Goal: Task Accomplishment & Management: Use online tool/utility

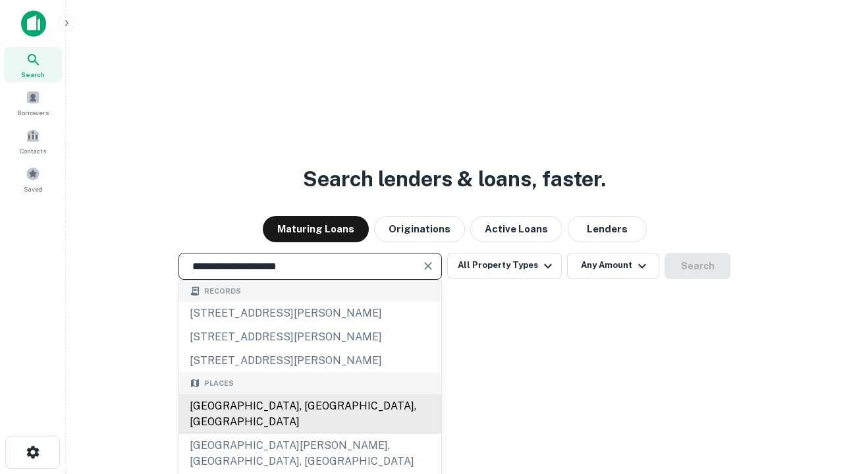
click at [310, 434] on div "Santa Monica, CA, USA" at bounding box center [310, 414] width 262 height 40
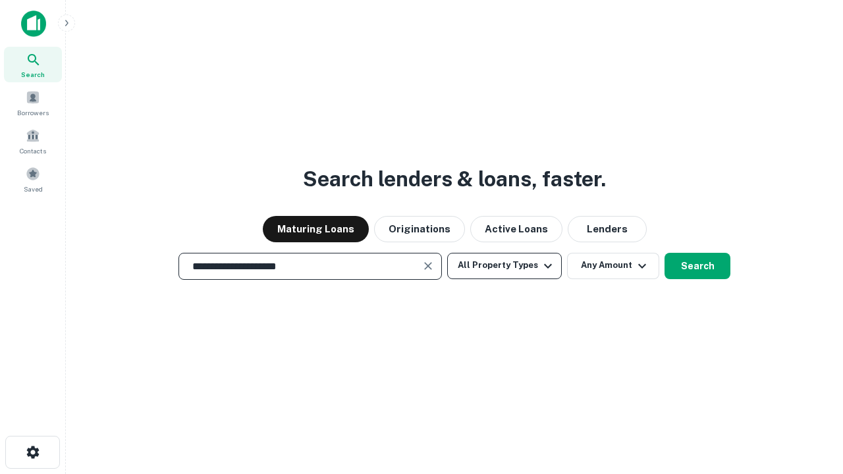
type input "**********"
click at [504, 265] on button "All Property Types" at bounding box center [504, 266] width 115 height 26
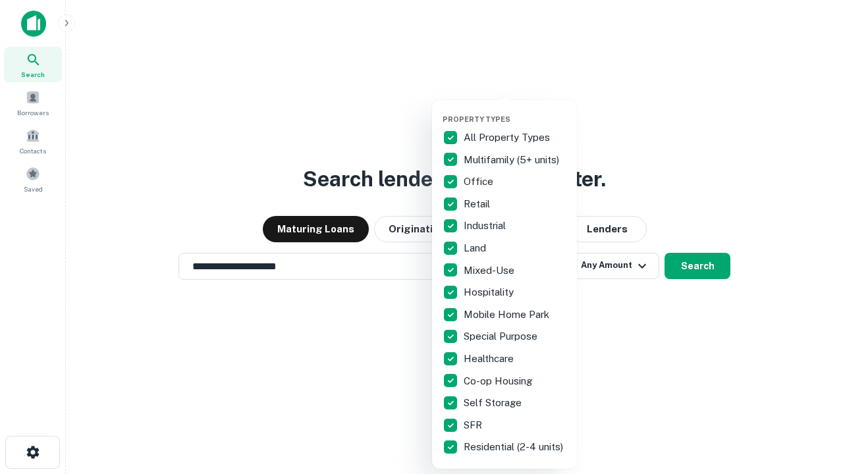
click at [515, 111] on button "button" at bounding box center [515, 111] width 145 height 1
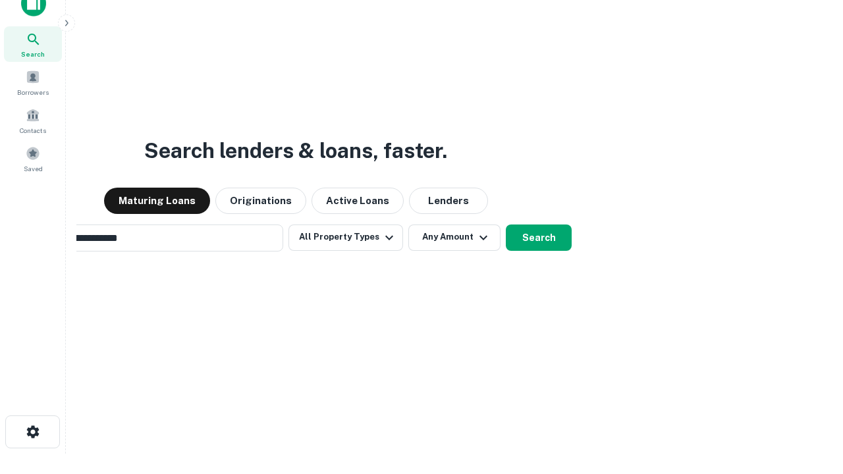
scroll to position [21, 0]
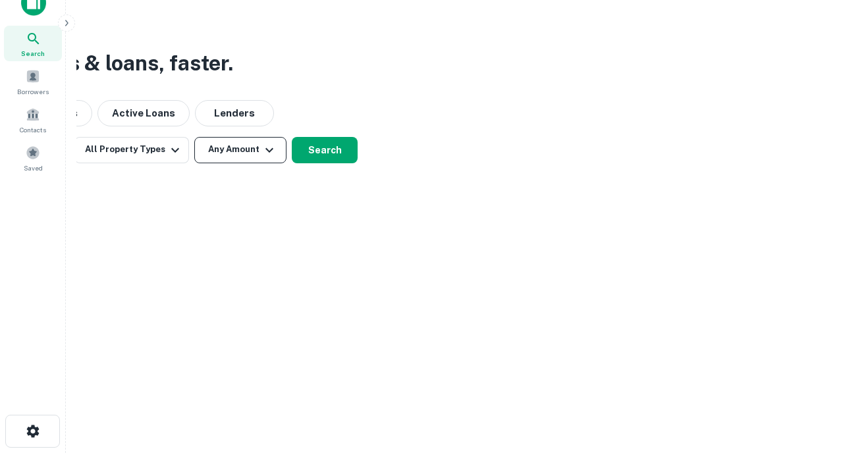
click at [240, 150] on button "Any Amount" at bounding box center [240, 150] width 92 height 26
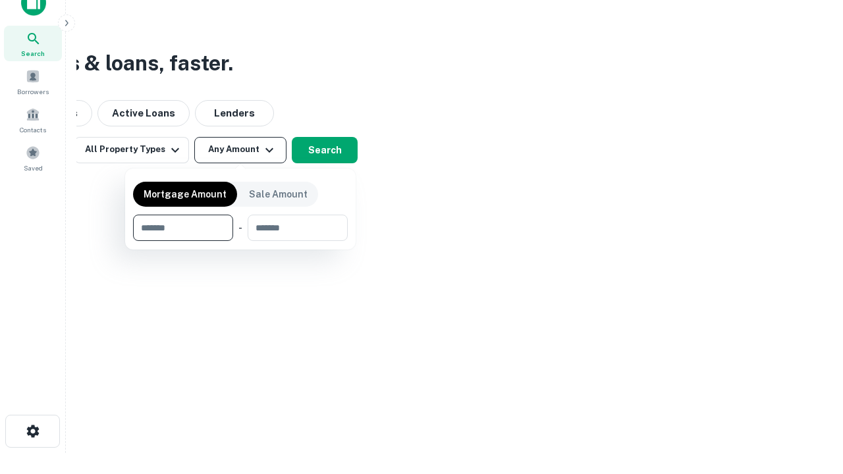
type input "*******"
click at [240, 241] on button "button" at bounding box center [240, 241] width 215 height 1
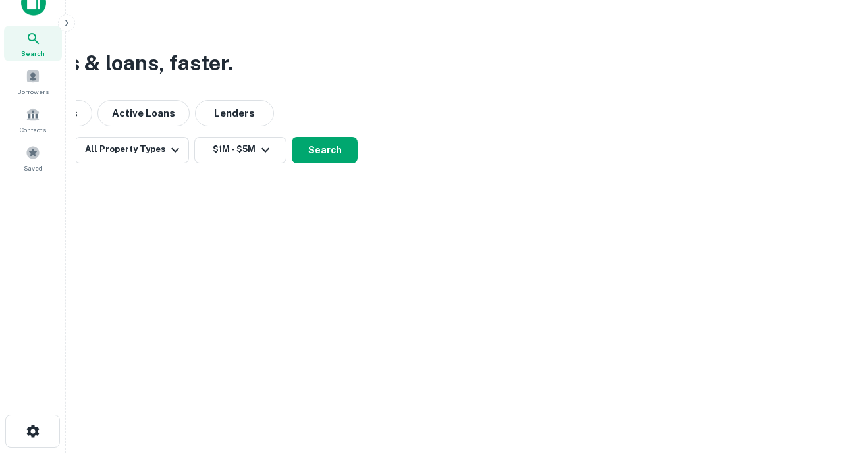
scroll to position [20, 0]
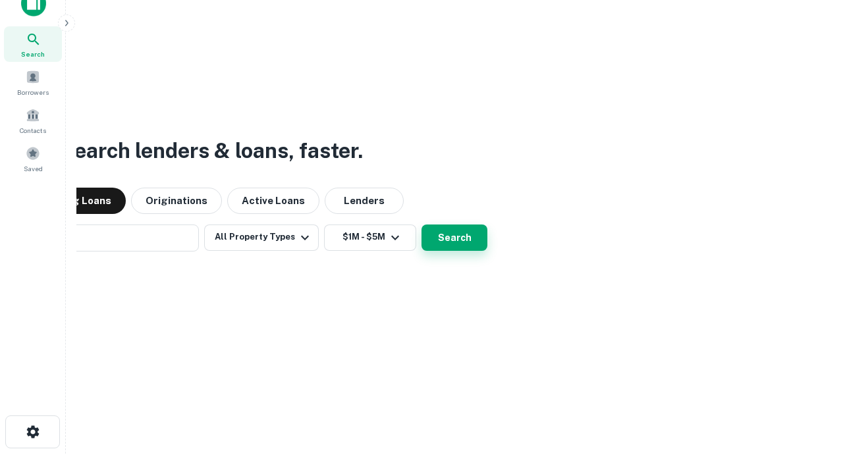
click at [421, 225] on button "Search" at bounding box center [454, 238] width 66 height 26
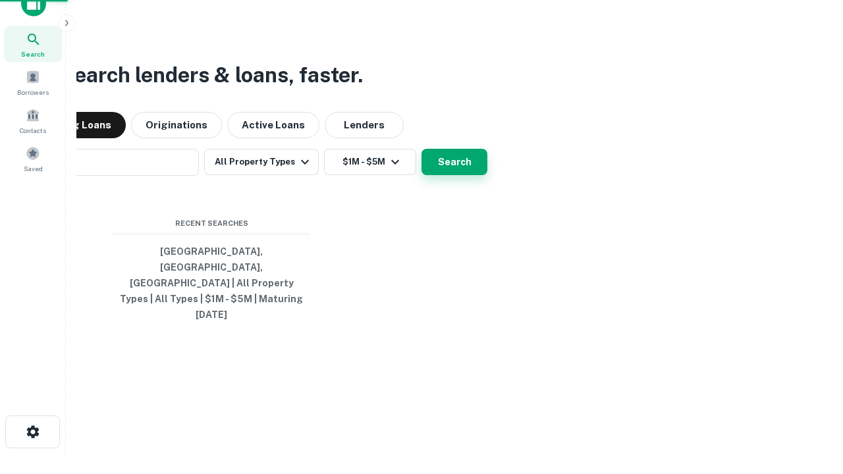
scroll to position [21, 0]
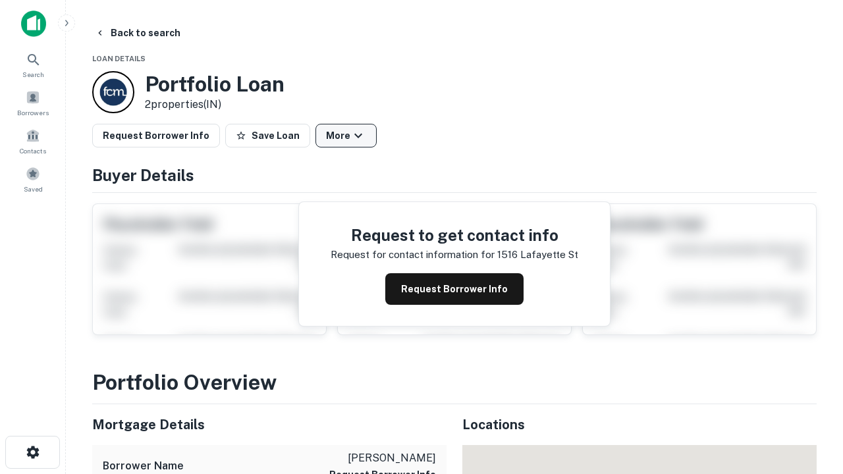
click at [346, 136] on button "More" at bounding box center [345, 136] width 61 height 24
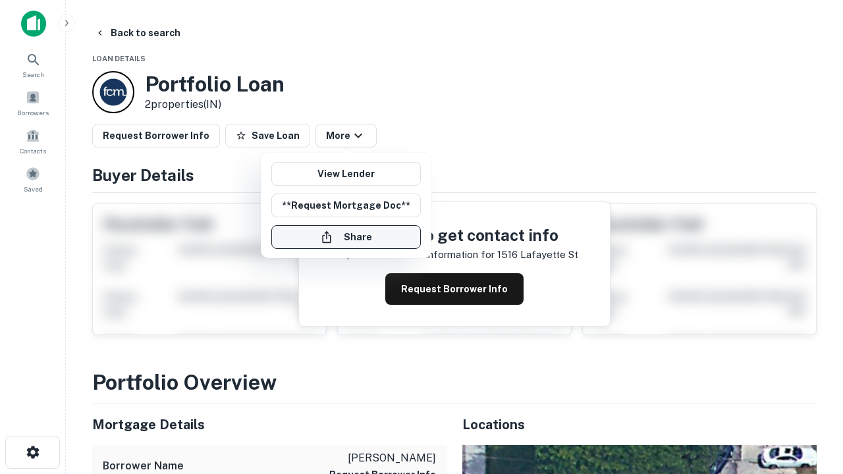
click at [346, 237] on button "Share" at bounding box center [346, 237] width 150 height 24
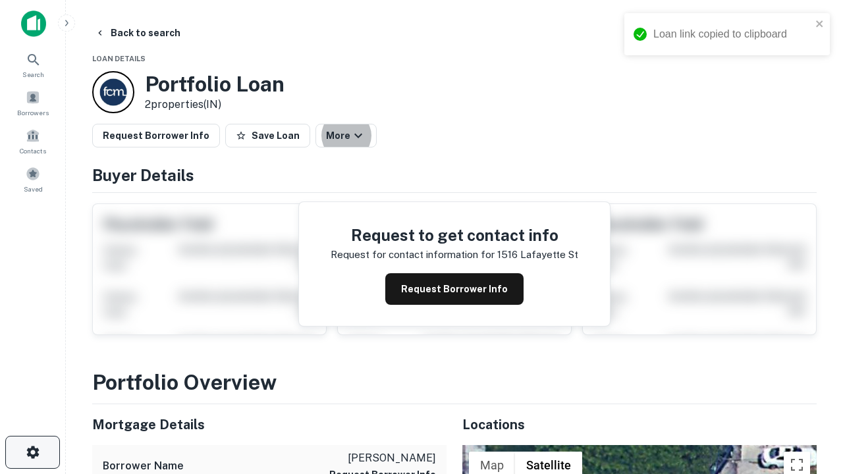
click at [32, 452] on icon "button" at bounding box center [33, 453] width 16 height 16
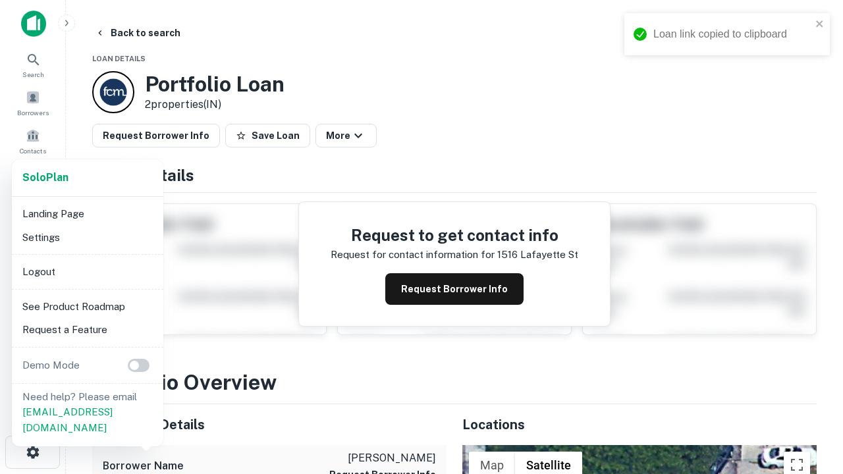
click at [87, 271] on li "Logout" at bounding box center [87, 272] width 141 height 24
